Goal: Information Seeking & Learning: Learn about a topic

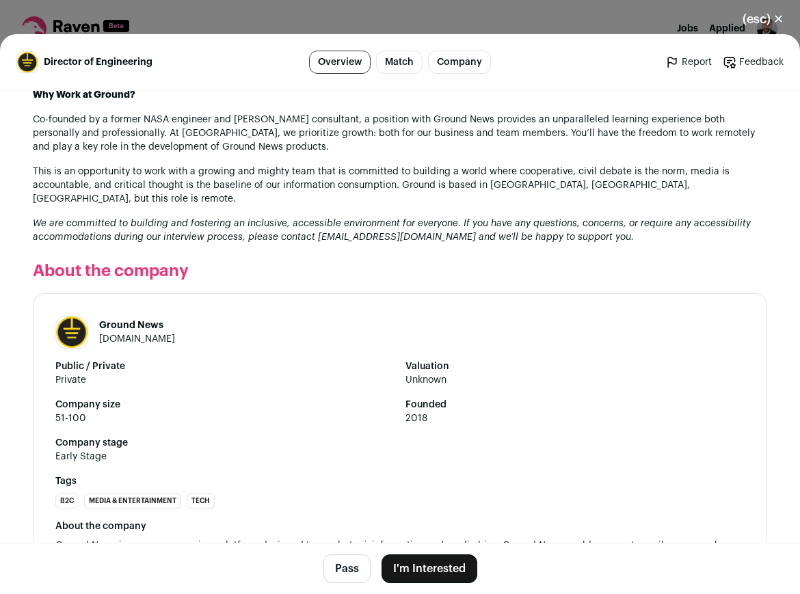
scroll to position [1849, 0]
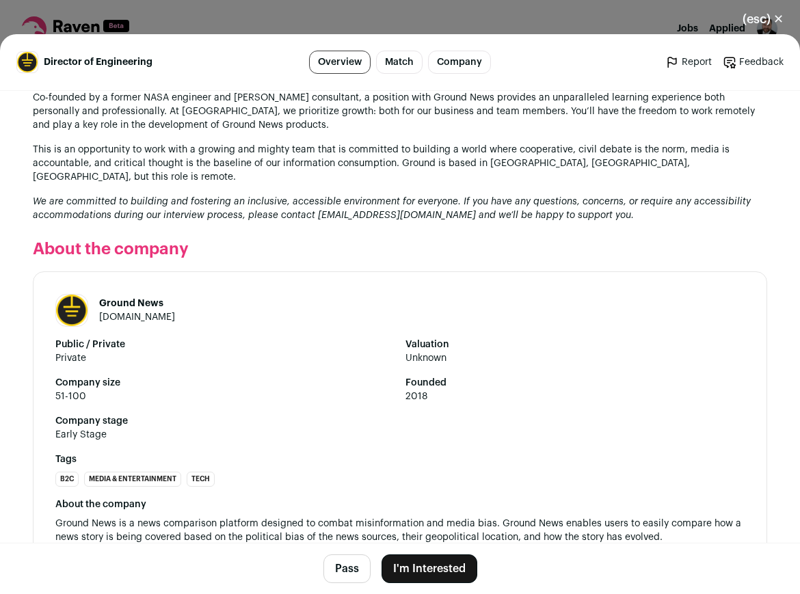
click at [133, 313] on link "[DOMAIN_NAME]" at bounding box center [137, 318] width 76 height 10
click at [535, 27] on div "(esc) ✕ Director of Engineering Overview Match Company Report Feedback Report F…" at bounding box center [400, 297] width 800 height 594
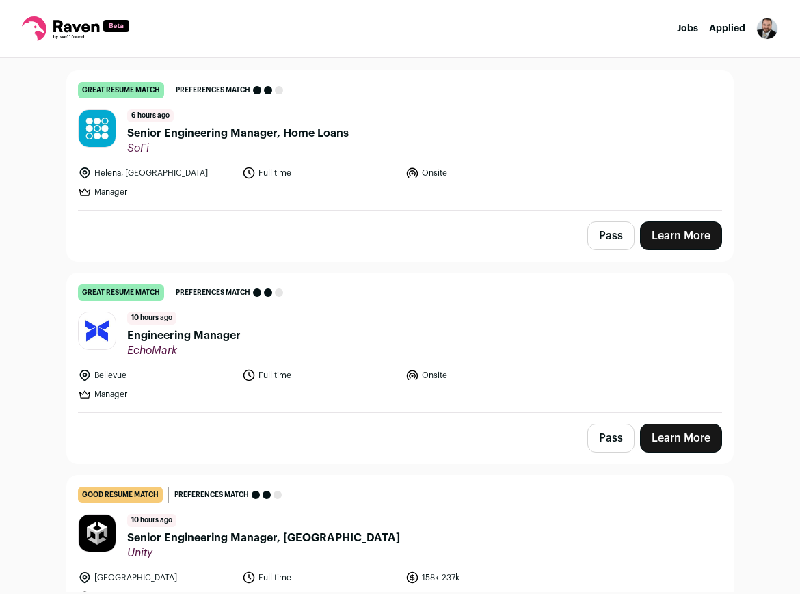
scroll to position [132, 0]
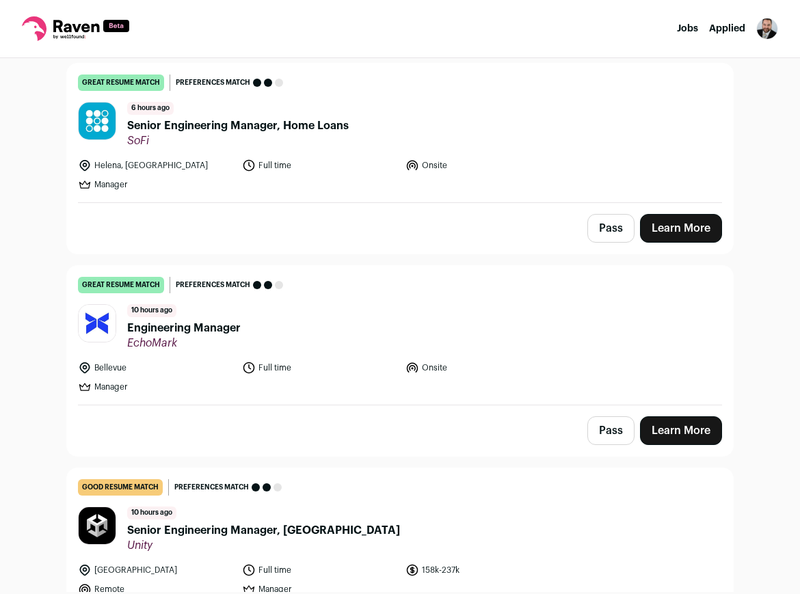
click at [223, 330] on span "Engineering Manager" at bounding box center [184, 328] width 114 height 16
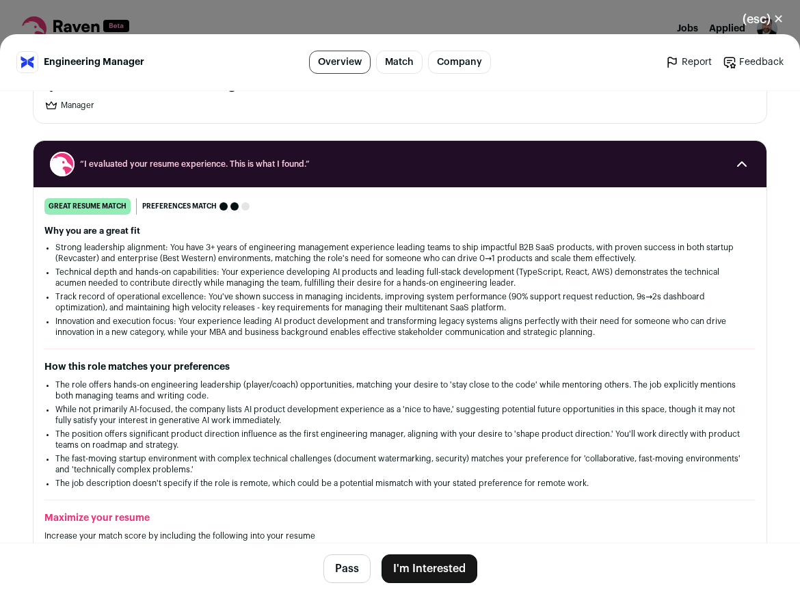
scroll to position [0, 0]
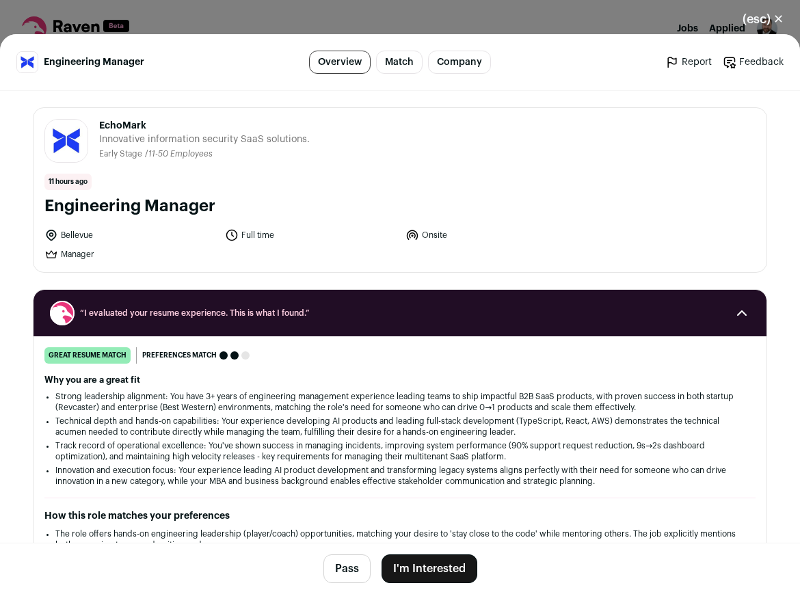
click at [561, 21] on div "(esc) ✕ Engineering Manager Overview Match Company Report Feedback Report Feedb…" at bounding box center [400, 297] width 800 height 594
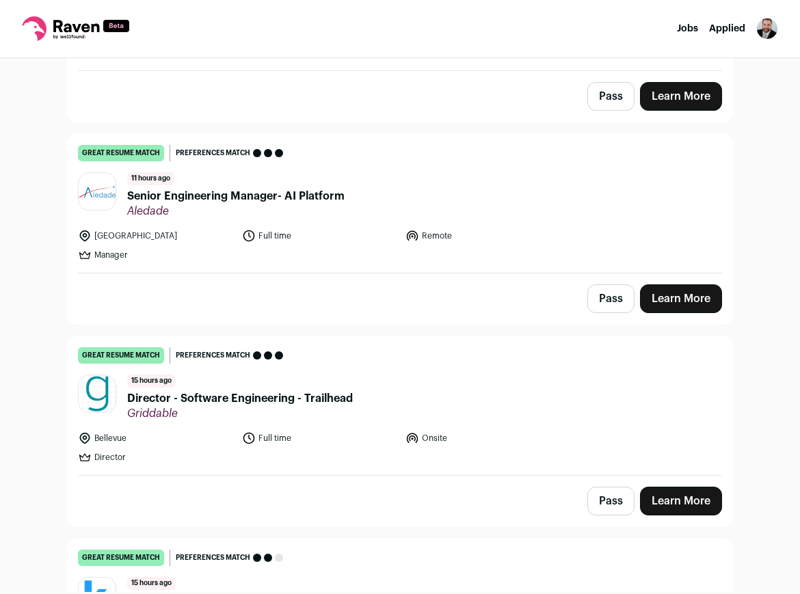
scroll to position [688, 0]
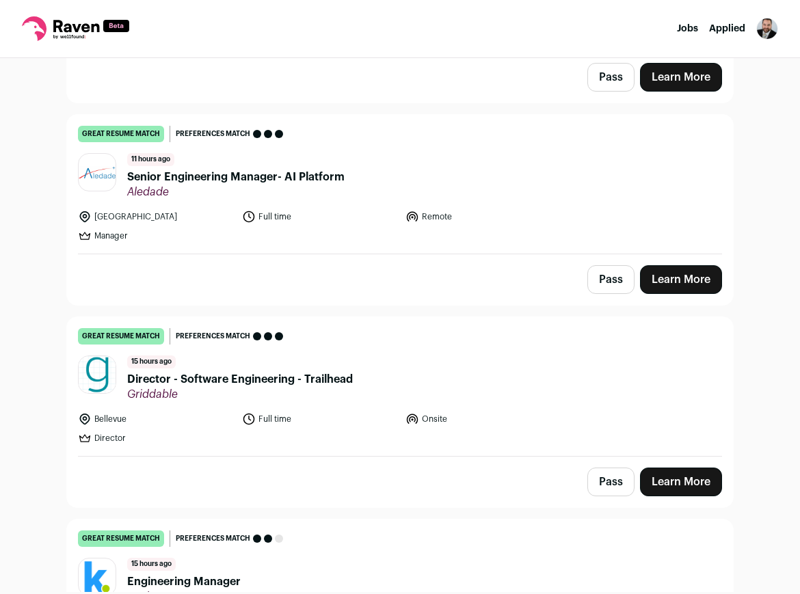
click at [215, 383] on span "Director - Software Engineering - Trailhead" at bounding box center [240, 379] width 226 height 16
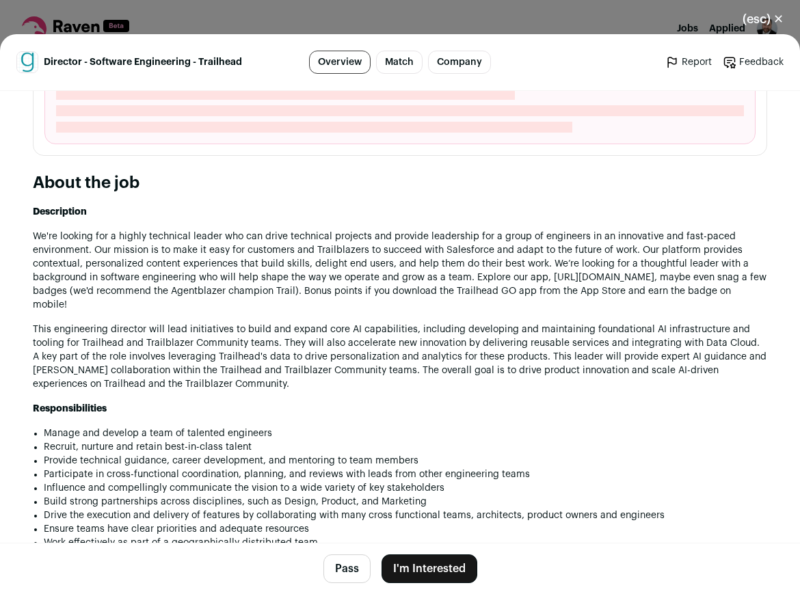
scroll to position [632, 0]
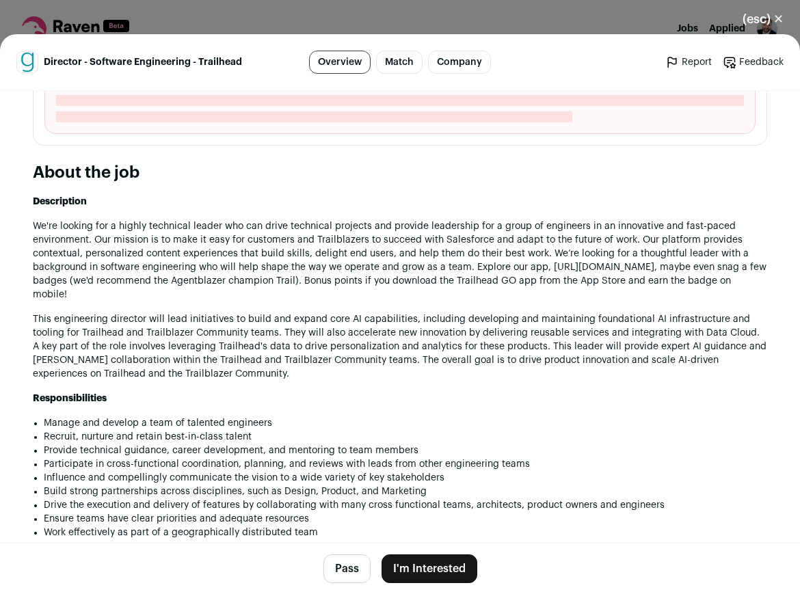
click at [377, 24] on div "(esc) ✕ Director - Software Engineering - Trailhead Overview Match Company Repo…" at bounding box center [400, 297] width 800 height 594
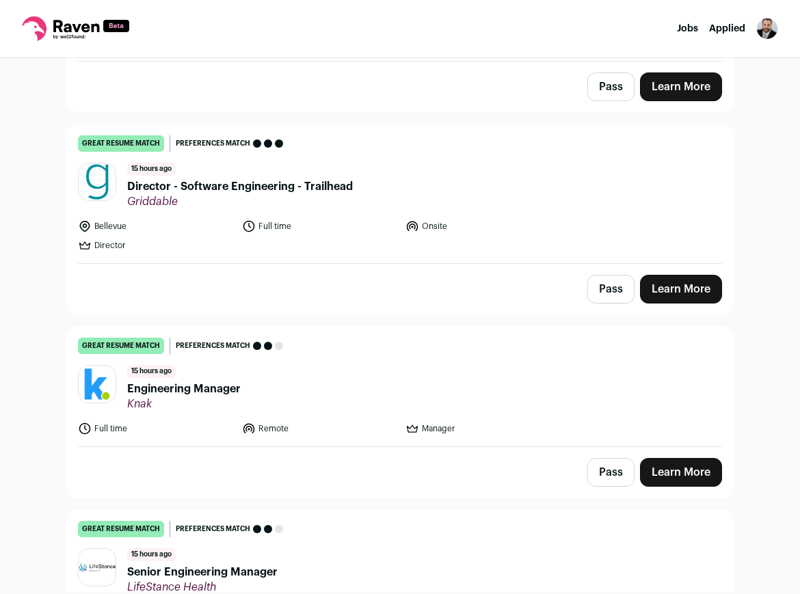
scroll to position [884, 0]
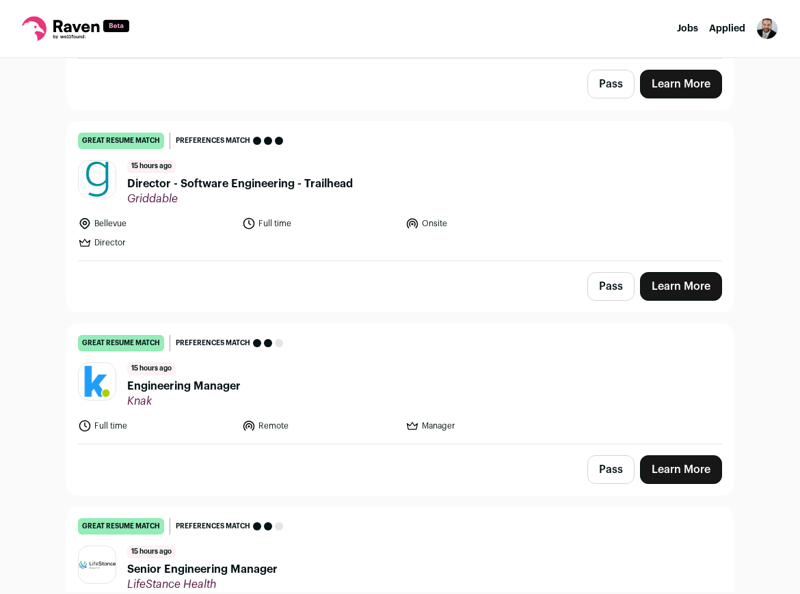
click at [205, 384] on span "Engineering Manager" at bounding box center [184, 386] width 114 height 16
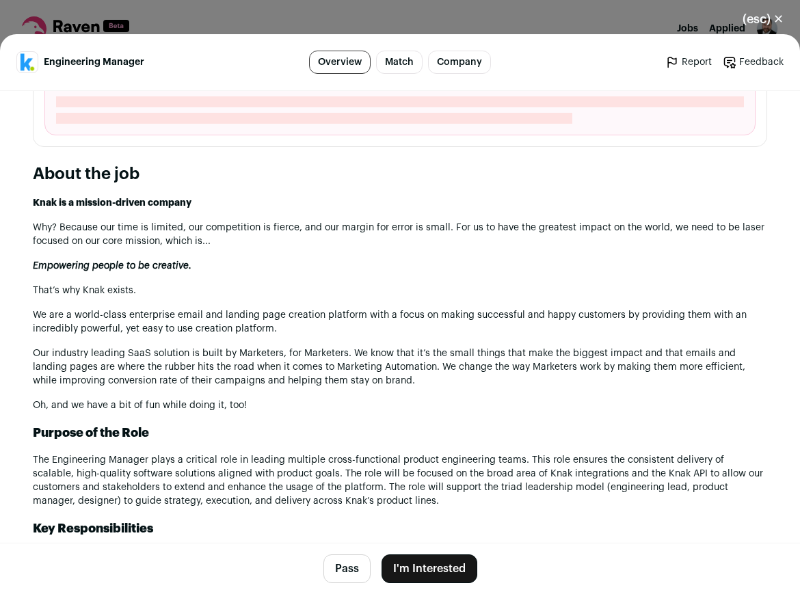
scroll to position [636, 0]
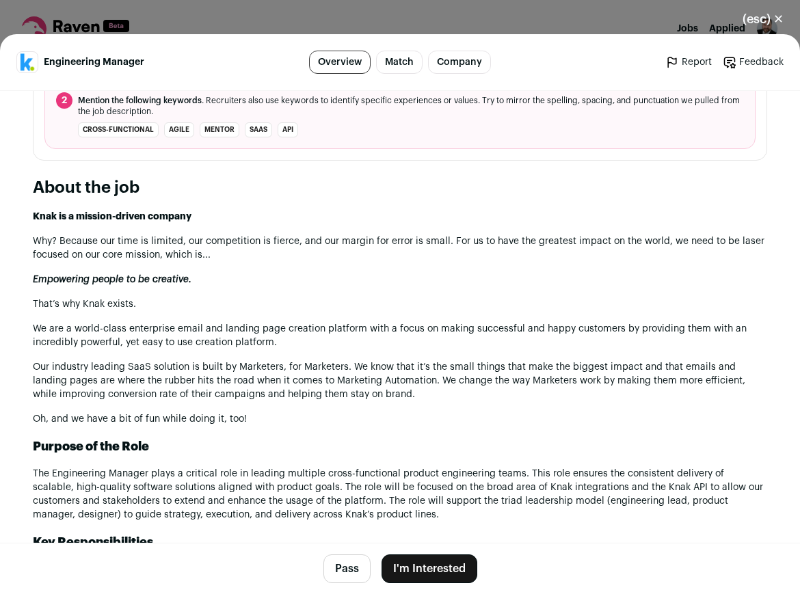
click at [139, 27] on div "(esc) ✕ Engineering Manager Overview Match Company Report Feedback Report Feedb…" at bounding box center [400, 297] width 800 height 594
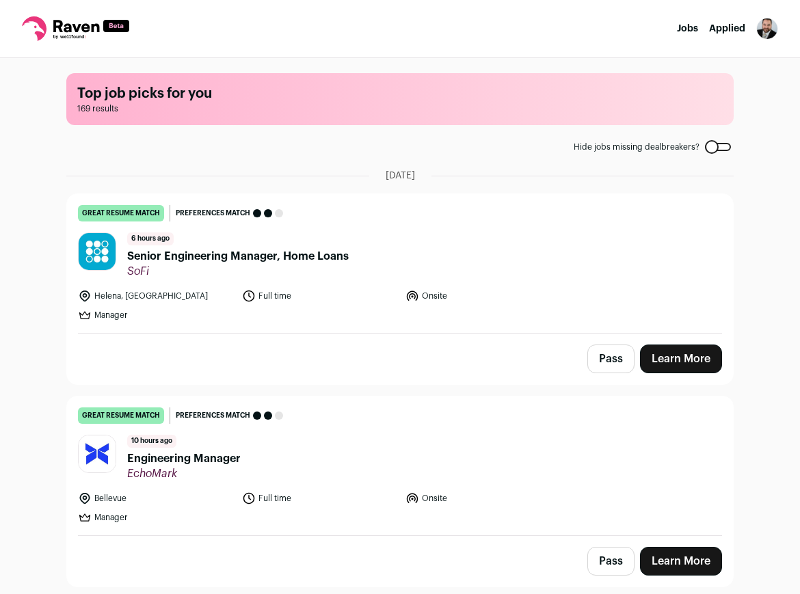
scroll to position [0, 0]
